Goal: Task Accomplishment & Management: Manage account settings

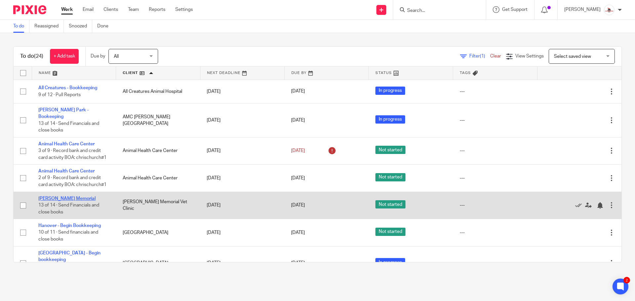
click at [60, 196] on link "[PERSON_NAME] Memorial" at bounding box center [66, 198] width 57 height 5
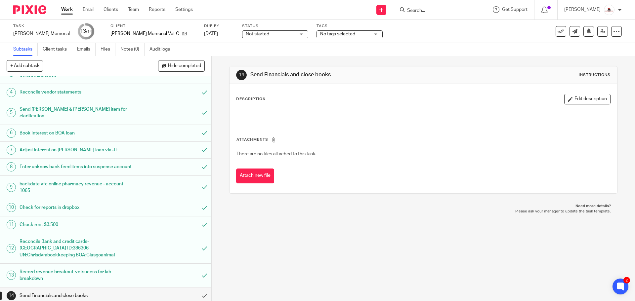
scroll to position [53, 0]
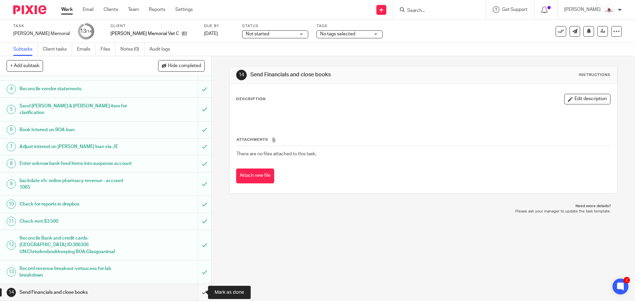
click at [197, 294] on input "submit" at bounding box center [105, 292] width 211 height 17
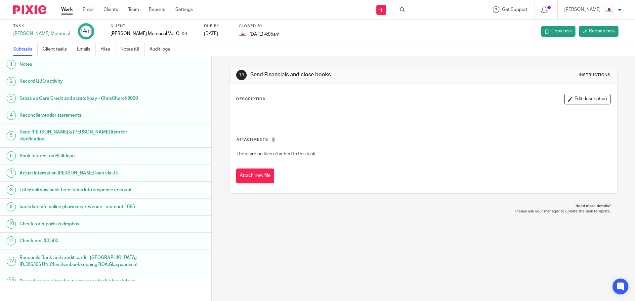
click at [69, 11] on link "Work" at bounding box center [67, 9] width 12 height 7
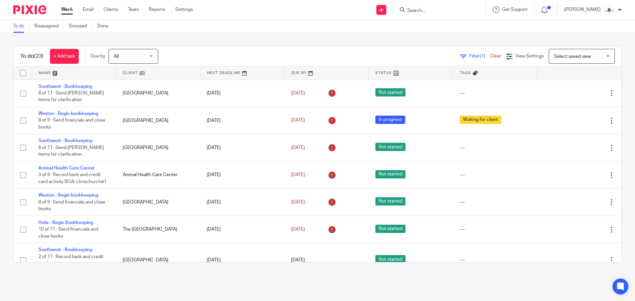
click at [124, 73] on link at bounding box center [158, 72] width 84 height 13
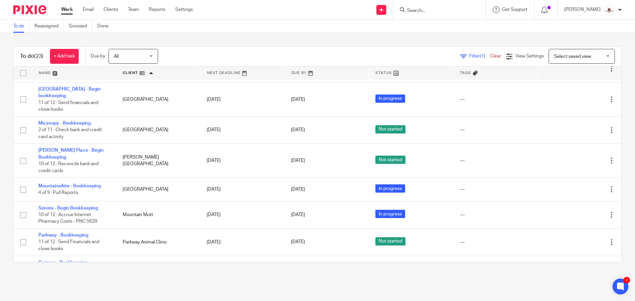
scroll to position [120, 0]
